Goal: Task Accomplishment & Management: Use online tool/utility

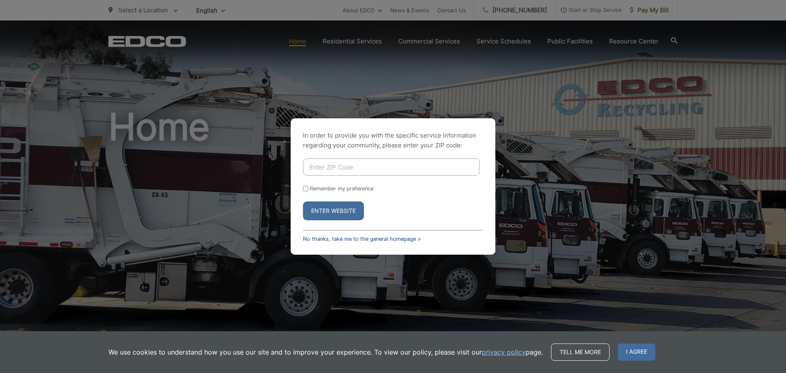
click at [351, 238] on link "No thanks, take me to the general homepage >" at bounding box center [362, 239] width 118 height 6
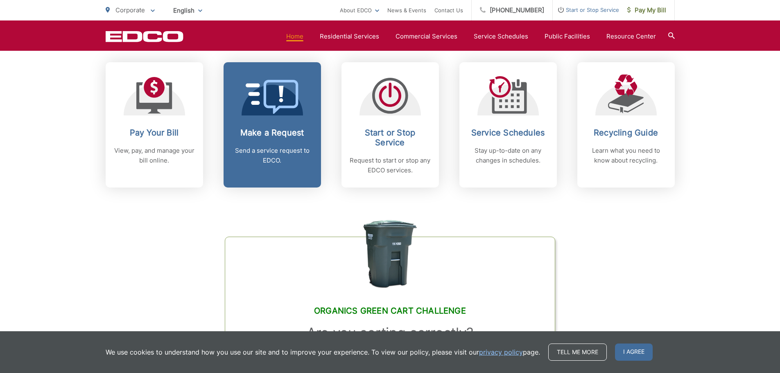
scroll to position [287, 0]
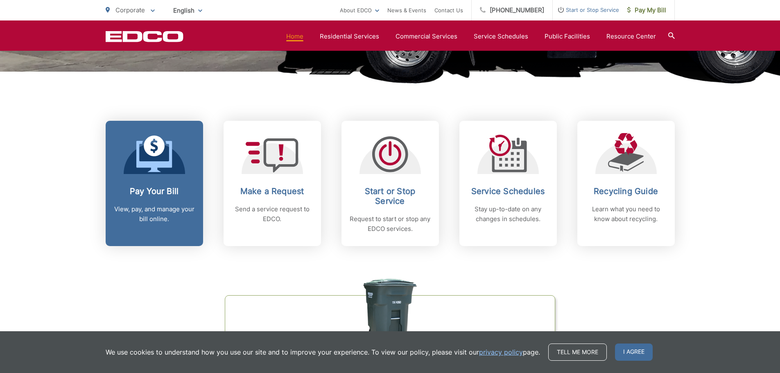
click at [141, 202] on div "Pay Your Bill View, pay, and manage your bill online." at bounding box center [154, 205] width 81 height 38
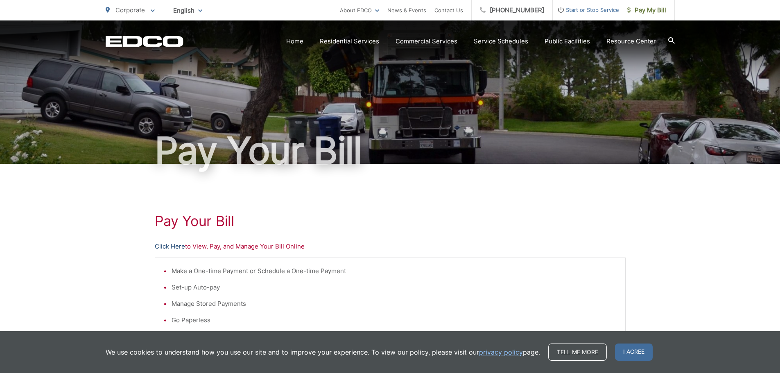
click at [178, 244] on link "Click Here" at bounding box center [170, 247] width 30 height 10
